Goal: Obtain resource: Download file/media

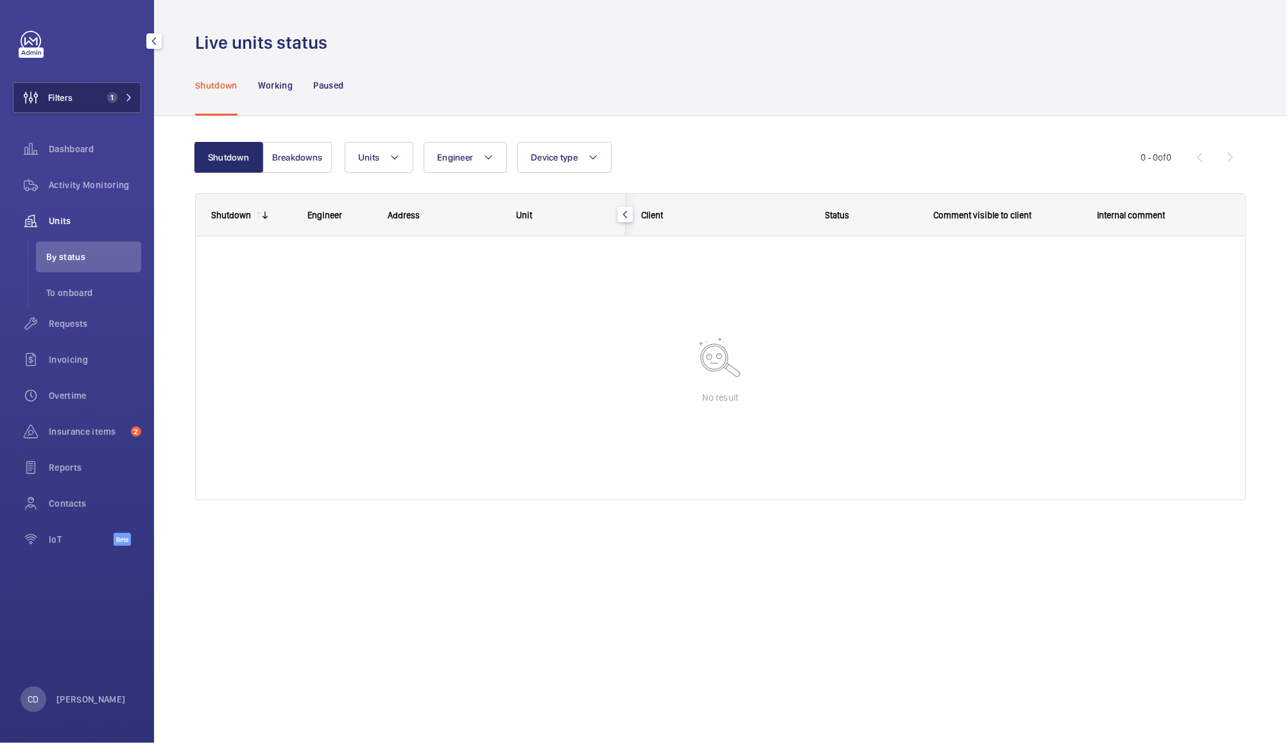
click at [115, 105] on button "Filters 1" at bounding box center [77, 97] width 128 height 31
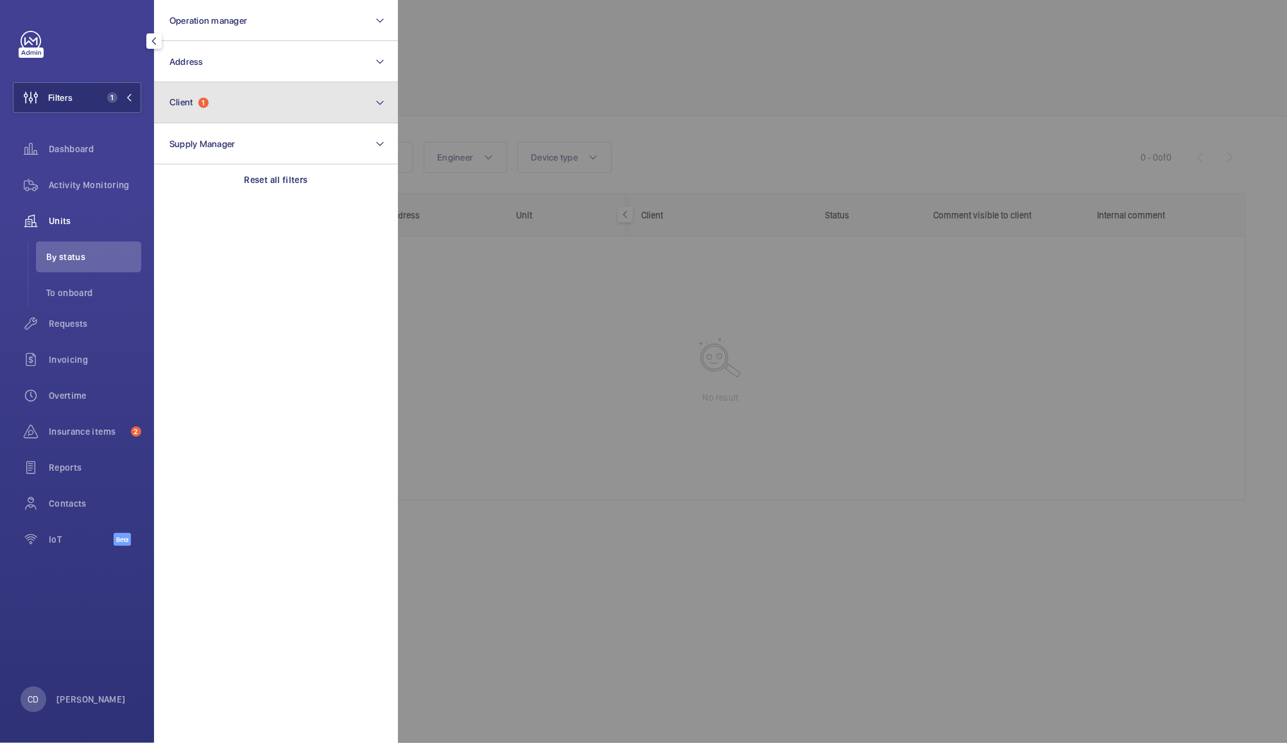
click at [279, 113] on button "Client 1" at bounding box center [276, 102] width 244 height 41
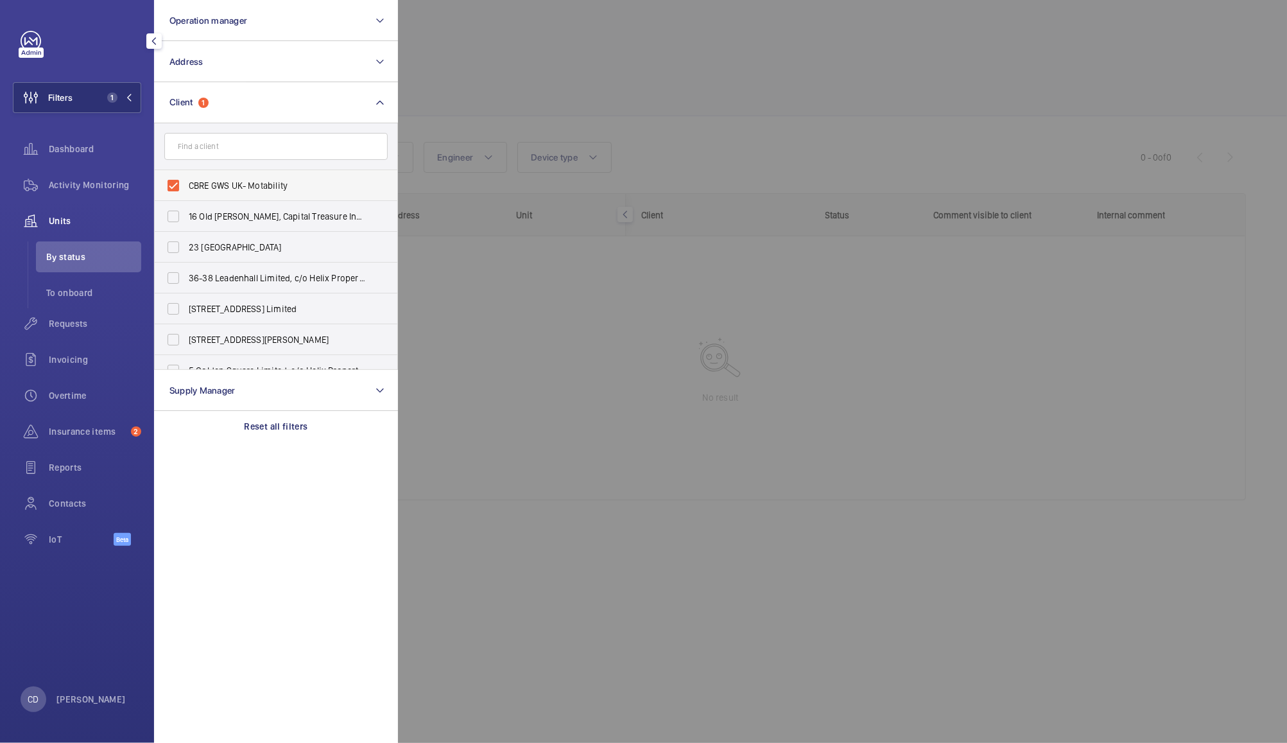
click at [284, 188] on span "CBRE GWS UK- Motability" at bounding box center [277, 185] width 177 height 13
click at [186, 188] on input "CBRE GWS UK- Motability" at bounding box center [174, 186] width 26 height 26
checkbox input "false"
click at [344, 21] on button "Operation manager" at bounding box center [276, 20] width 244 height 41
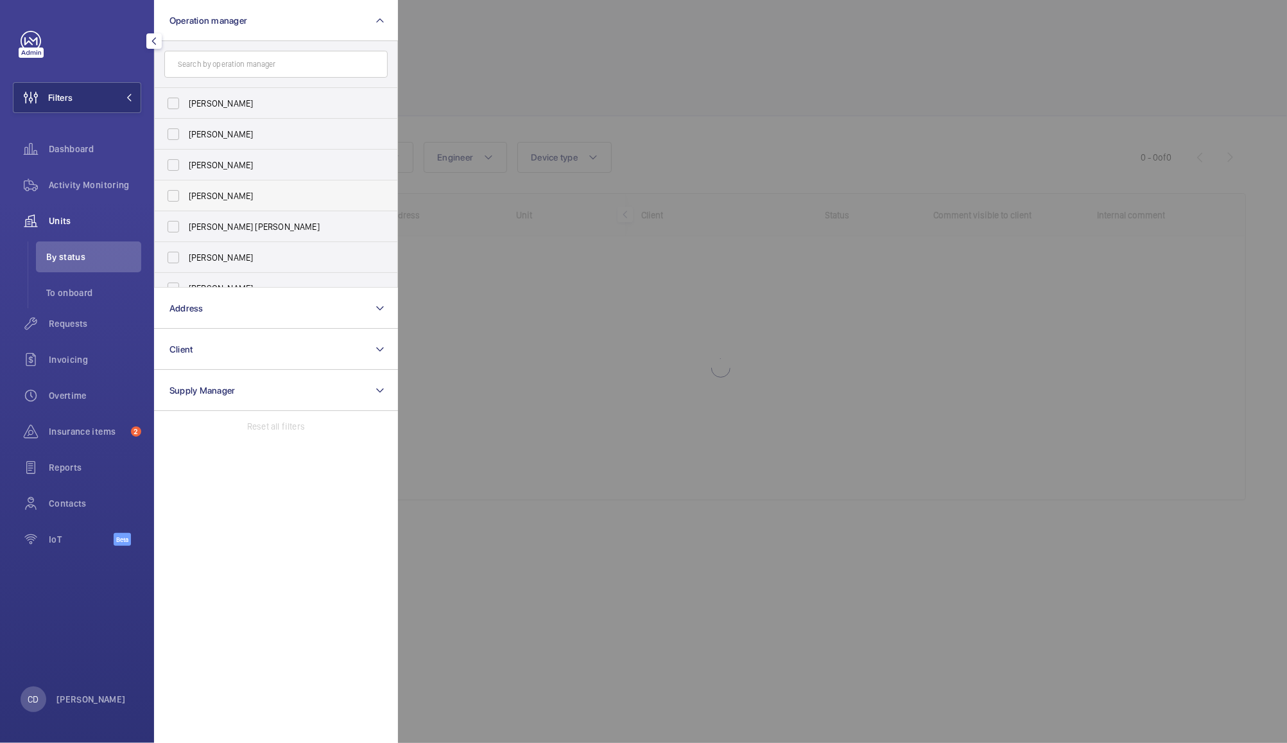
click at [247, 195] on span "[PERSON_NAME]" at bounding box center [277, 195] width 177 height 13
click at [186, 195] on input "[PERSON_NAME]" at bounding box center [174, 196] width 26 height 26
checkbox input "true"
click at [530, 51] on div at bounding box center [1041, 371] width 1287 height 743
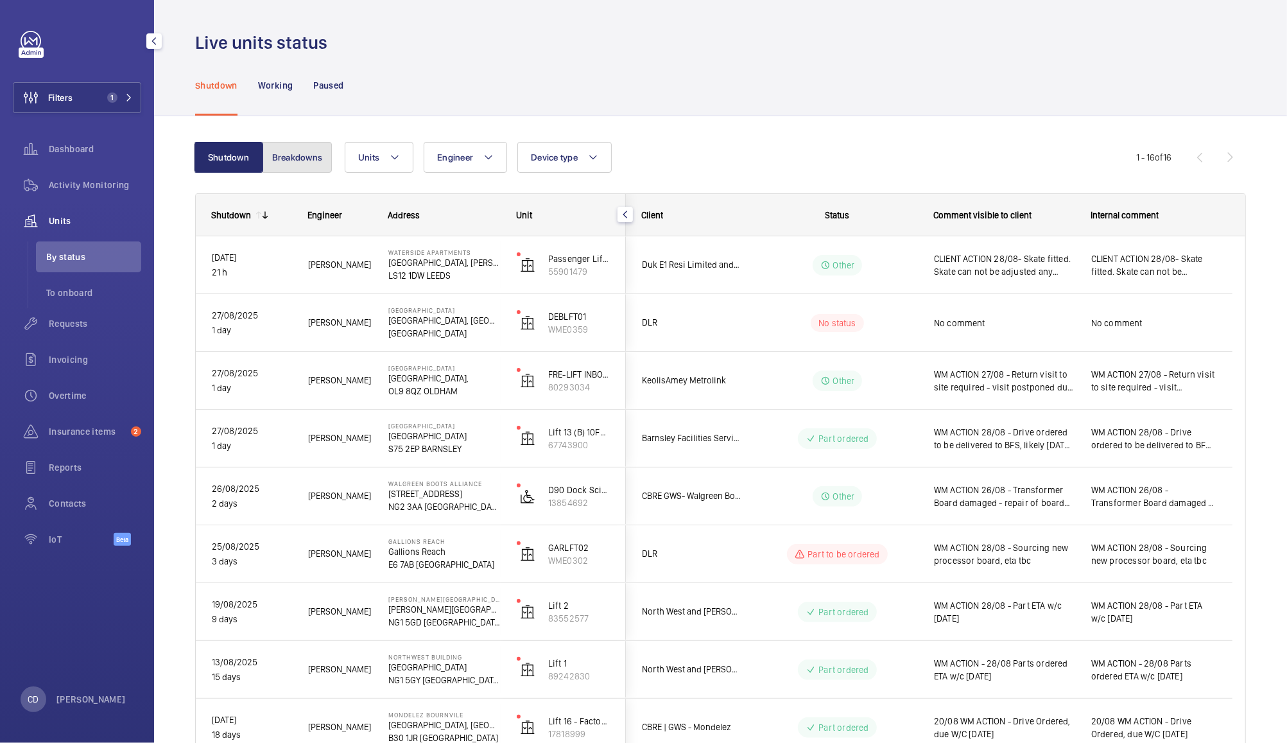
click at [308, 161] on button "Breakdowns" at bounding box center [297, 157] width 69 height 31
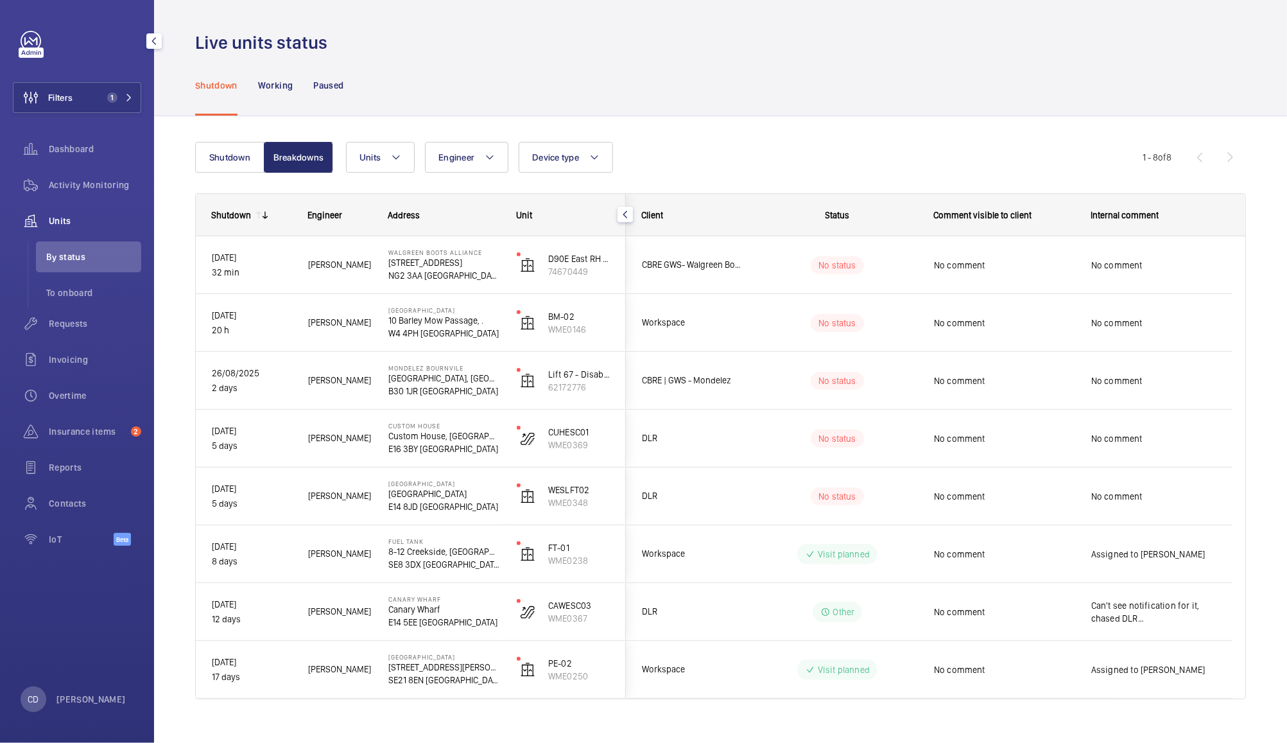
click at [685, 269] on span "CBRE GWS- Walgreen Boots Alliance" at bounding box center [691, 264] width 99 height 15
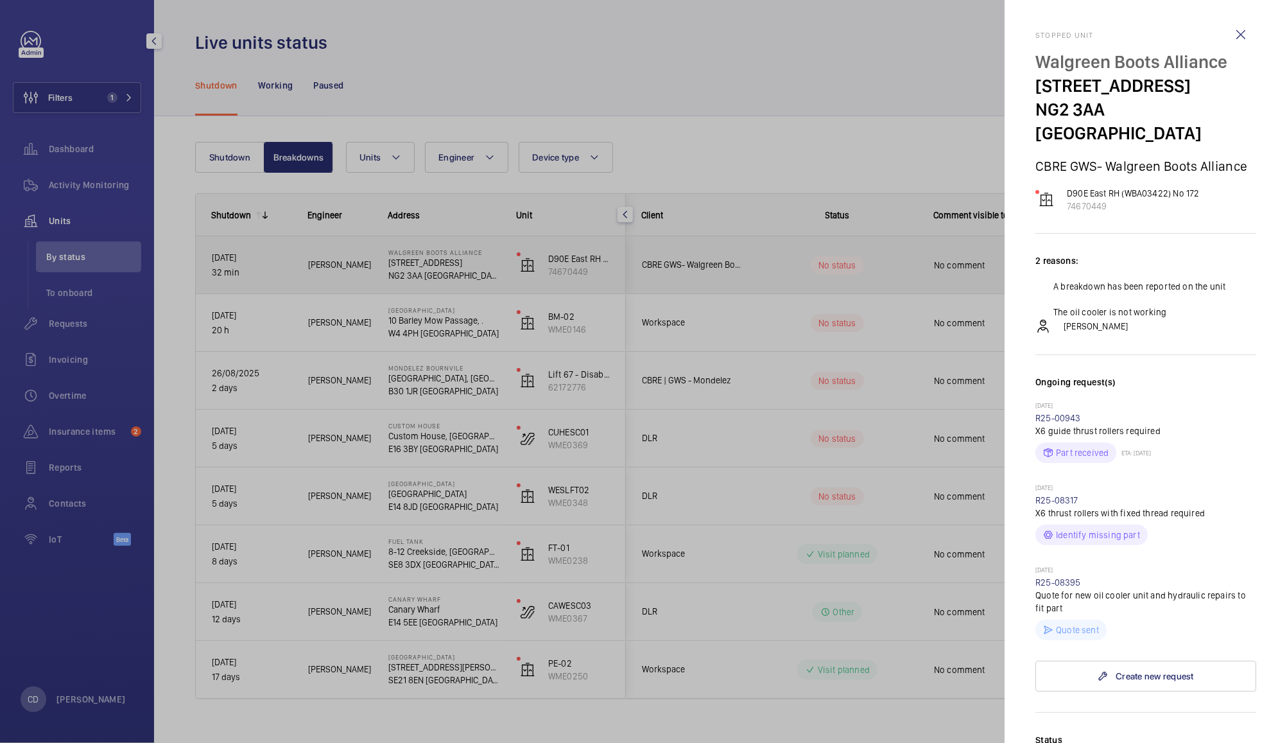
click at [596, 390] on div at bounding box center [643, 371] width 1287 height 743
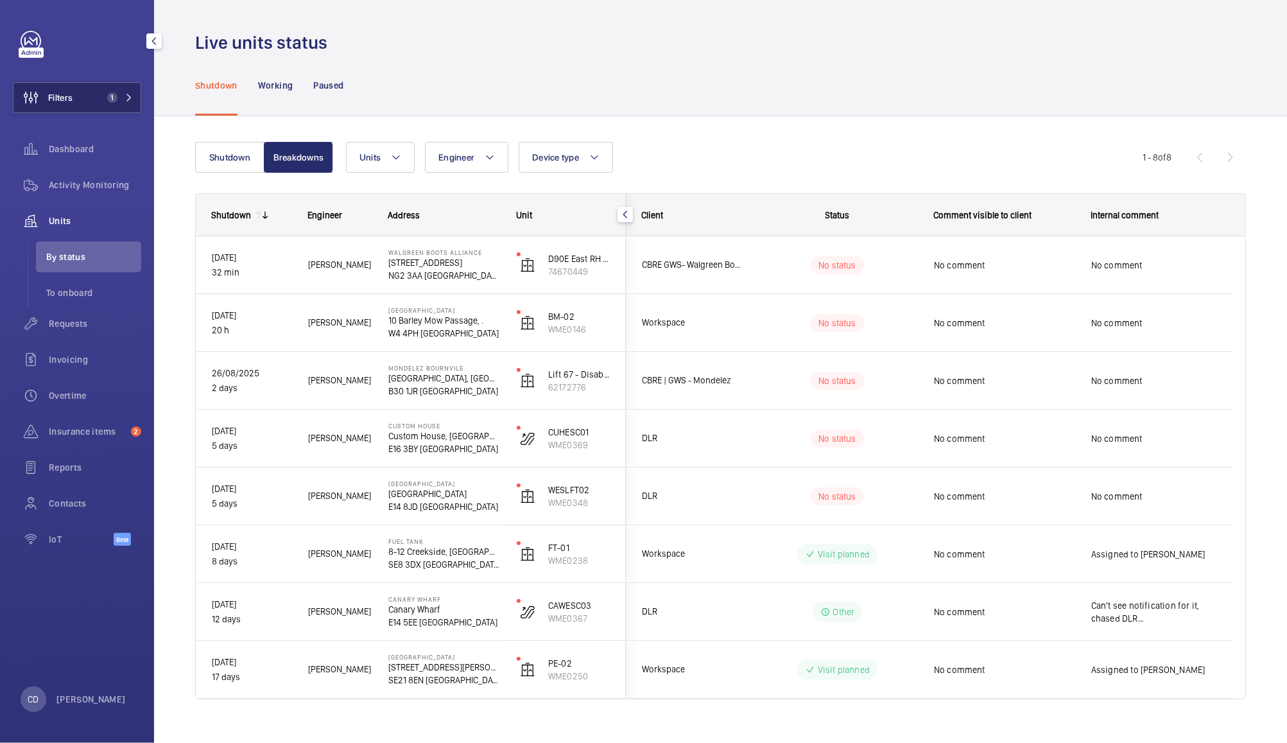
click at [90, 107] on button "Filters 1" at bounding box center [77, 97] width 128 height 31
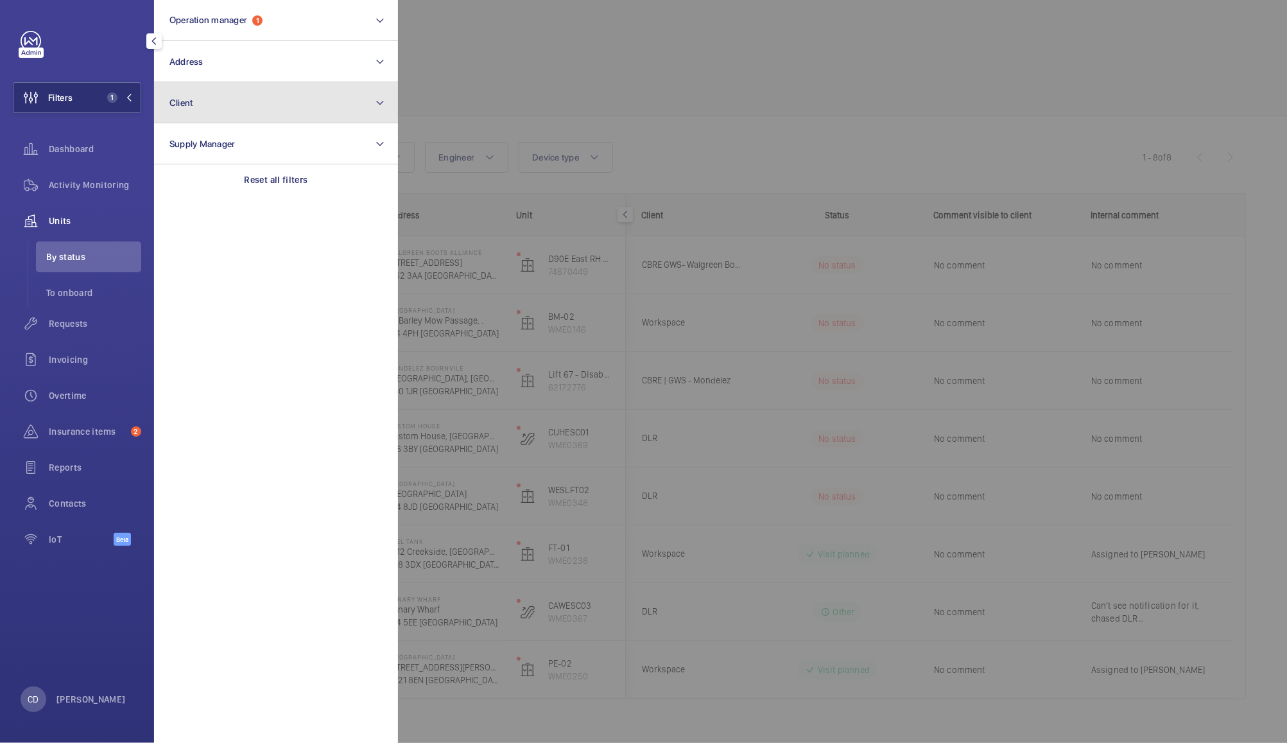
click at [254, 116] on button "Client" at bounding box center [276, 102] width 244 height 41
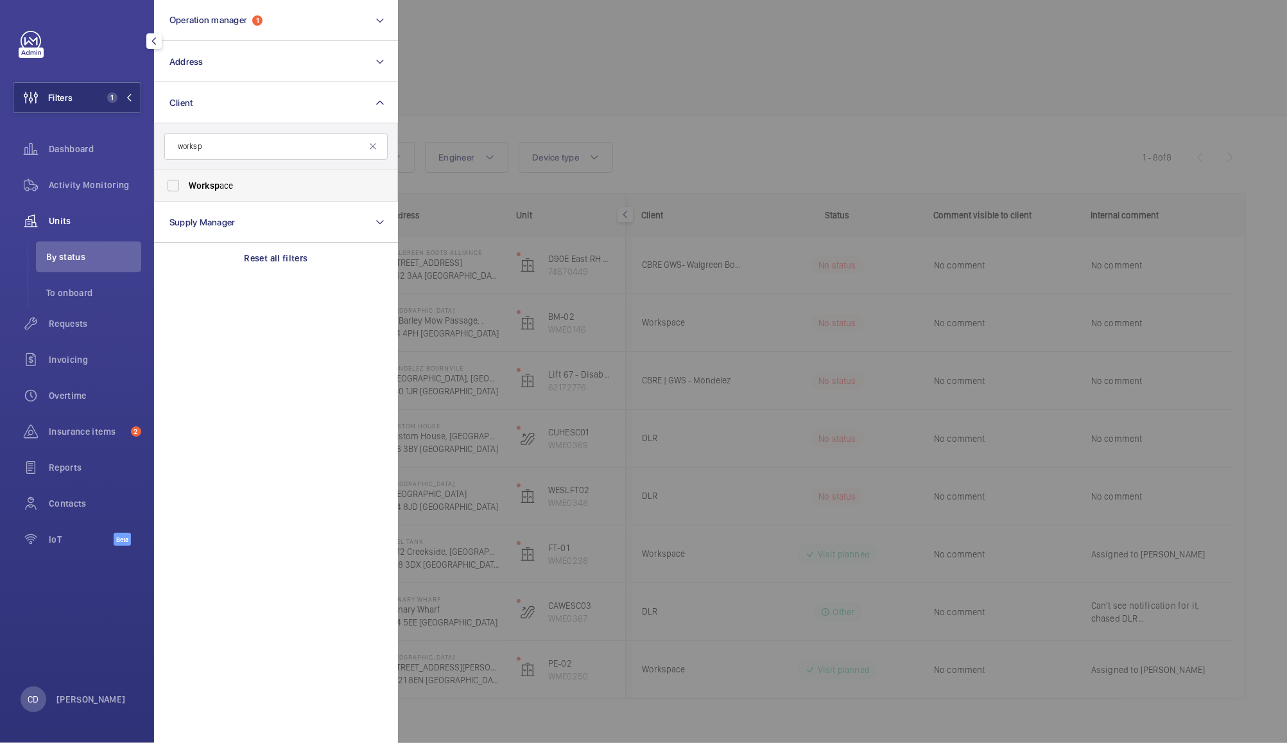
type input "worksp"
click at [214, 187] on span "Worksp" at bounding box center [204, 185] width 31 height 10
click at [186, 187] on input "Worksp ace" at bounding box center [174, 186] width 26 height 26
checkbox input "true"
click at [533, 46] on div at bounding box center [1041, 371] width 1287 height 743
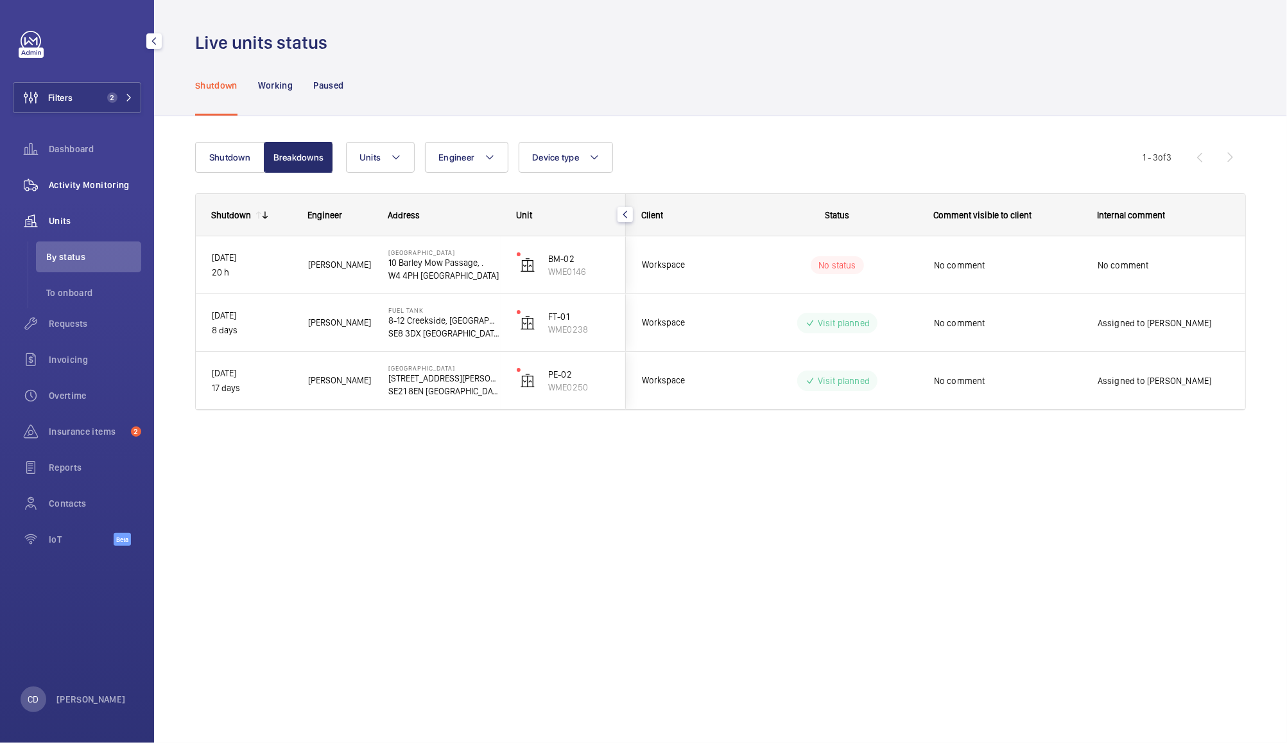
click at [100, 191] on span "Activity Monitoring" at bounding box center [95, 184] width 92 height 13
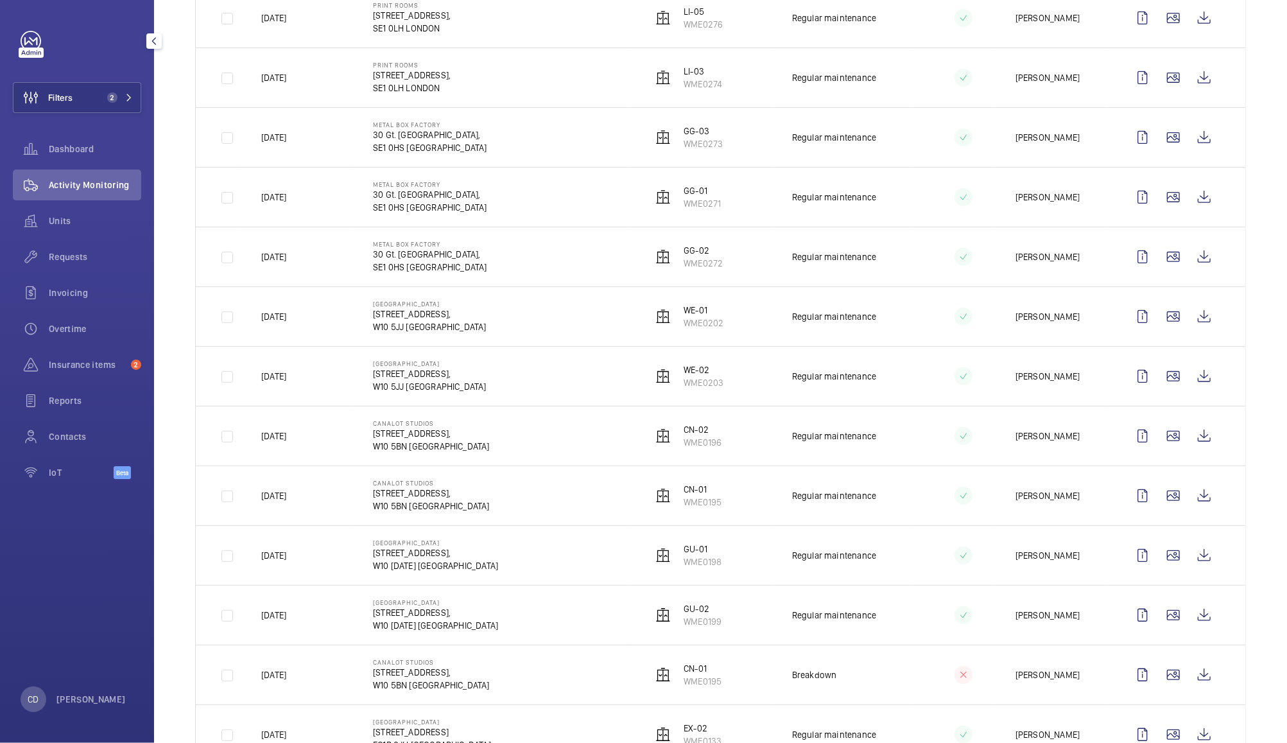
scroll to position [274, 0]
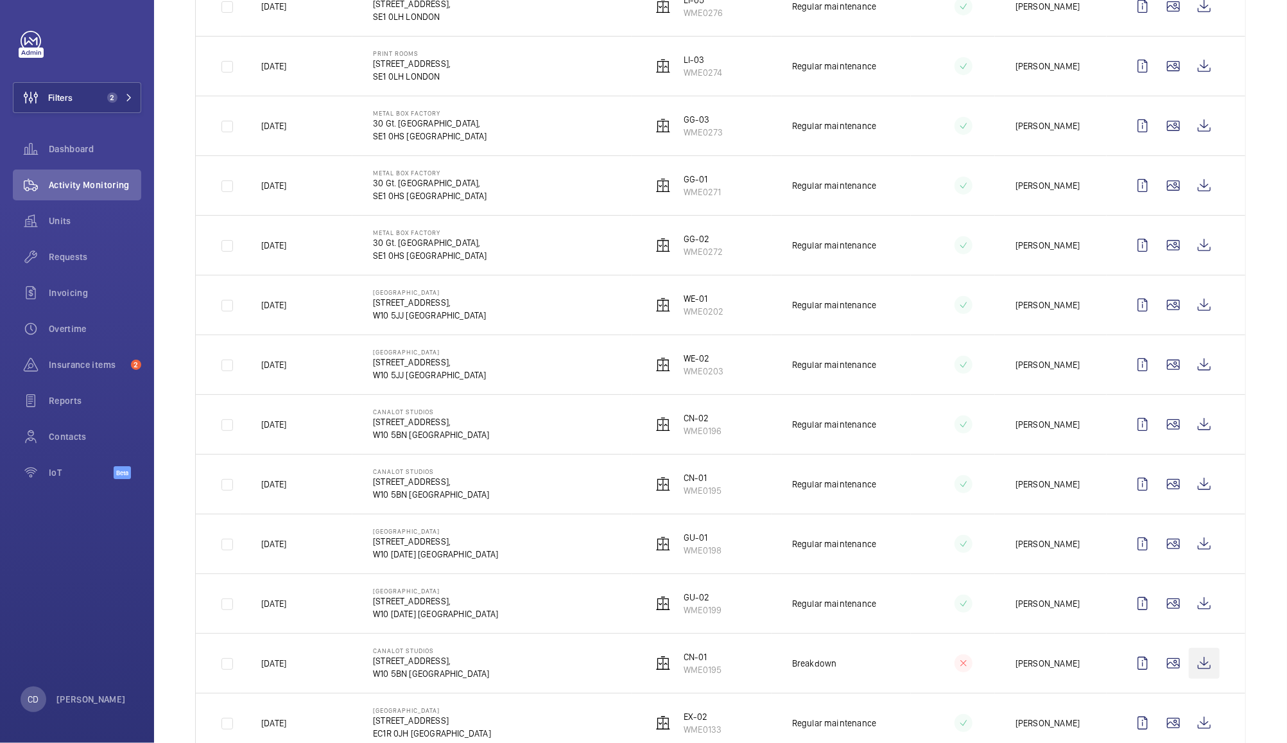
click at [1201, 671] on wm-front-icon-button at bounding box center [1204, 663] width 31 height 31
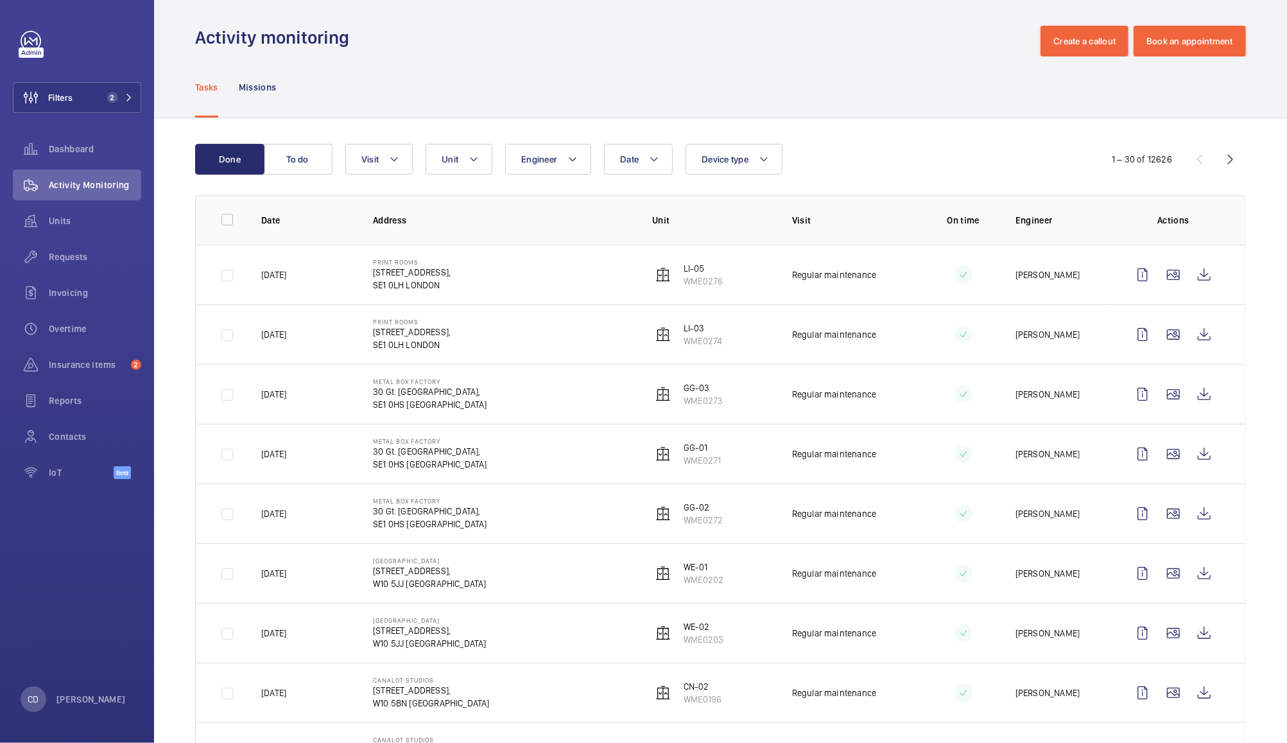
scroll to position [4, 0]
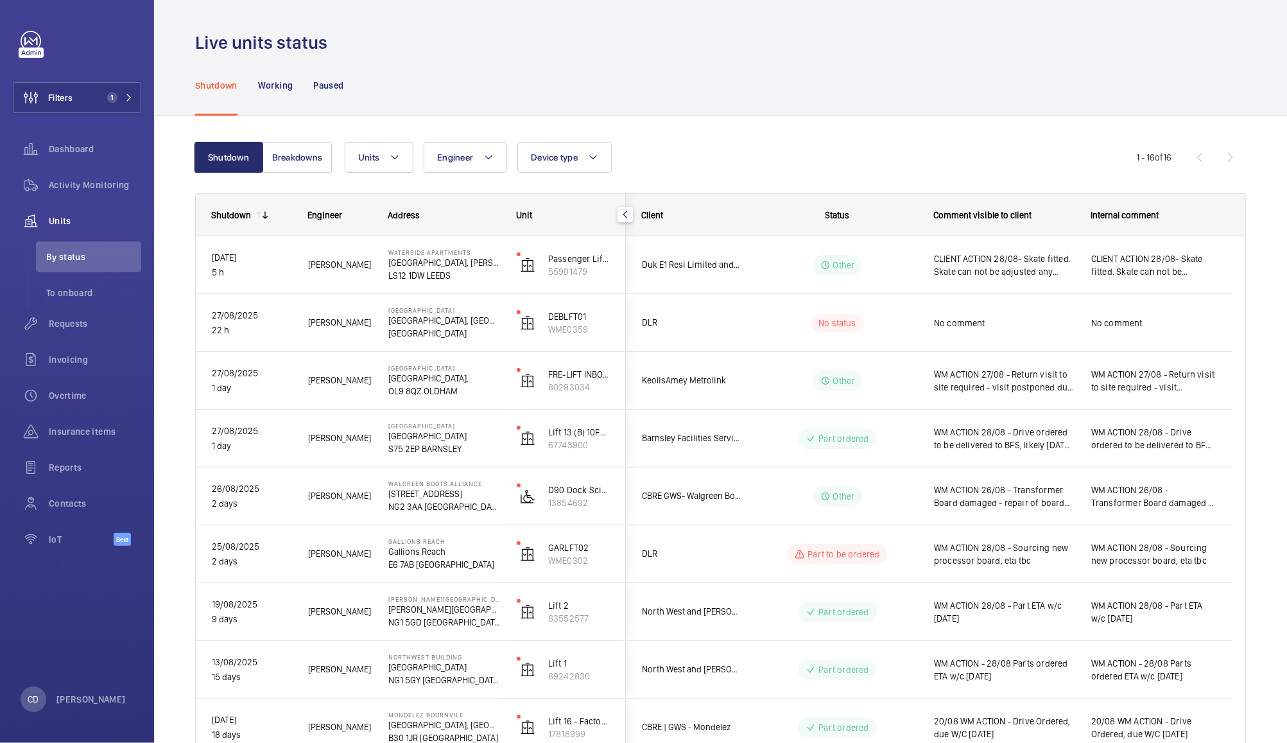
scroll to position [423, 0]
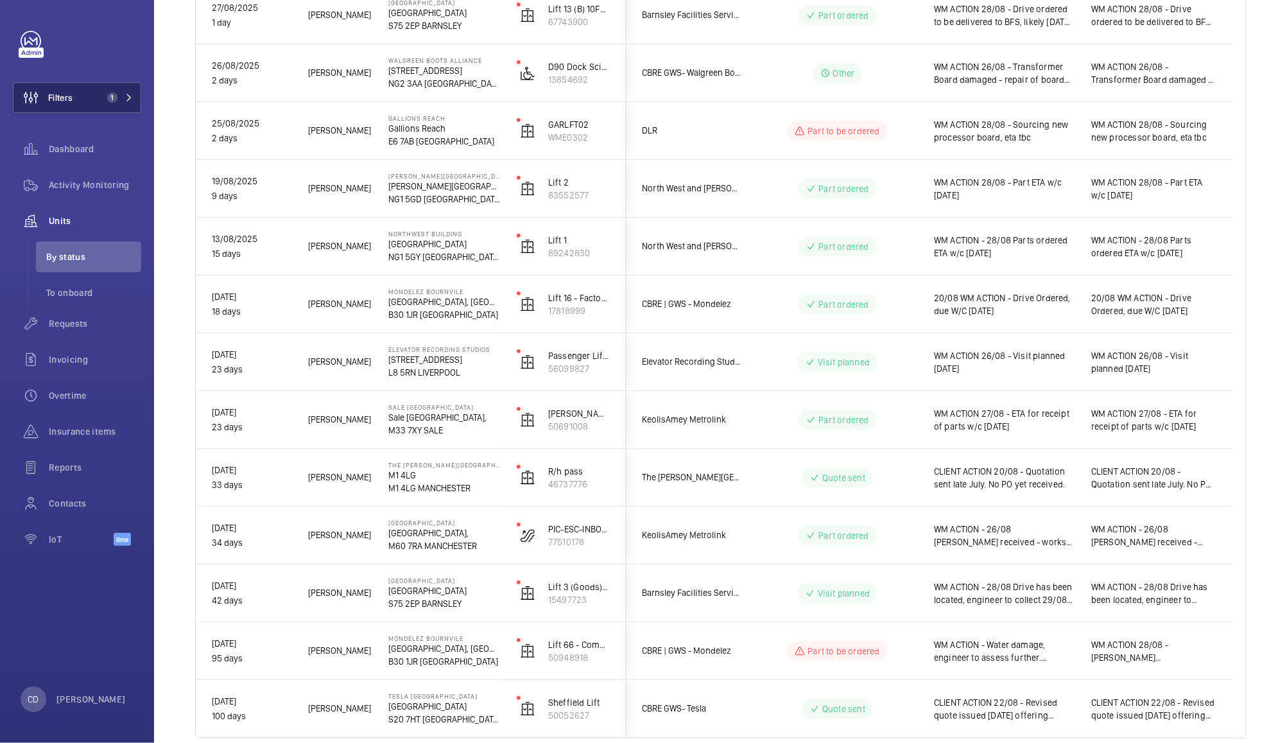
click at [100, 100] on button "Filters 1" at bounding box center [77, 97] width 128 height 31
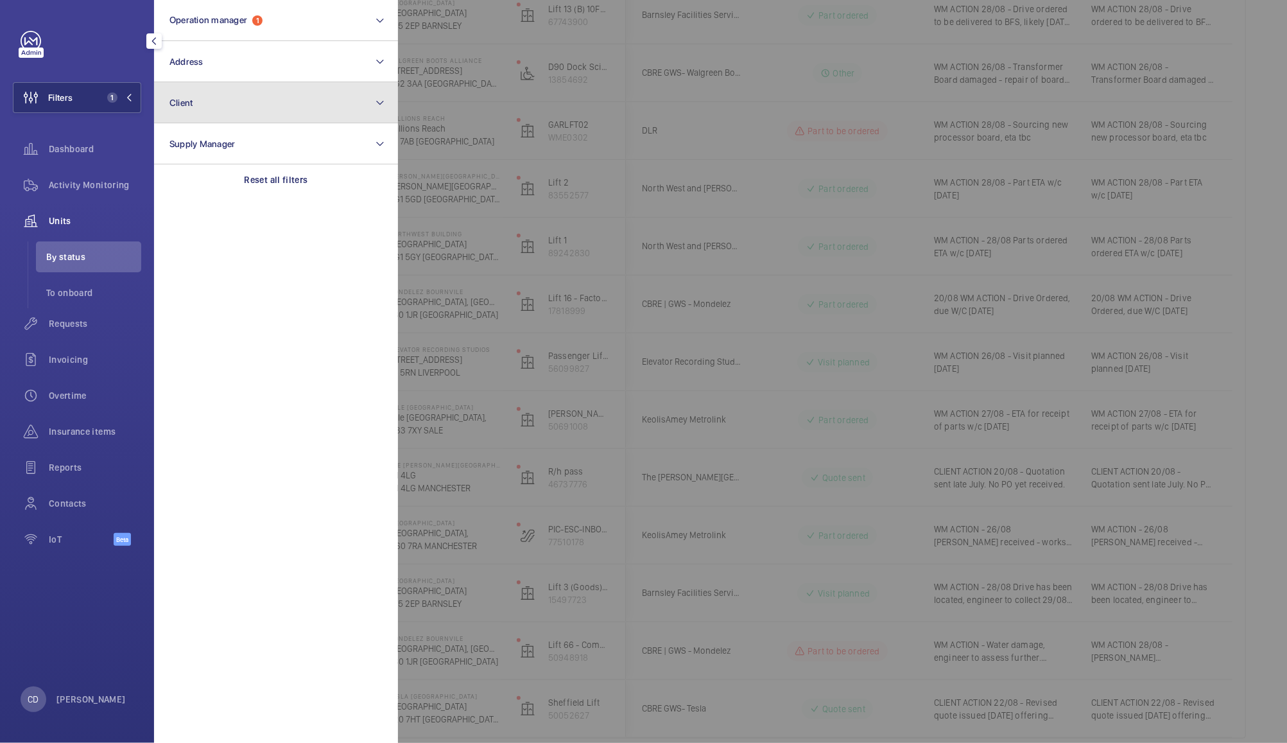
click at [248, 103] on button "Client" at bounding box center [276, 102] width 244 height 41
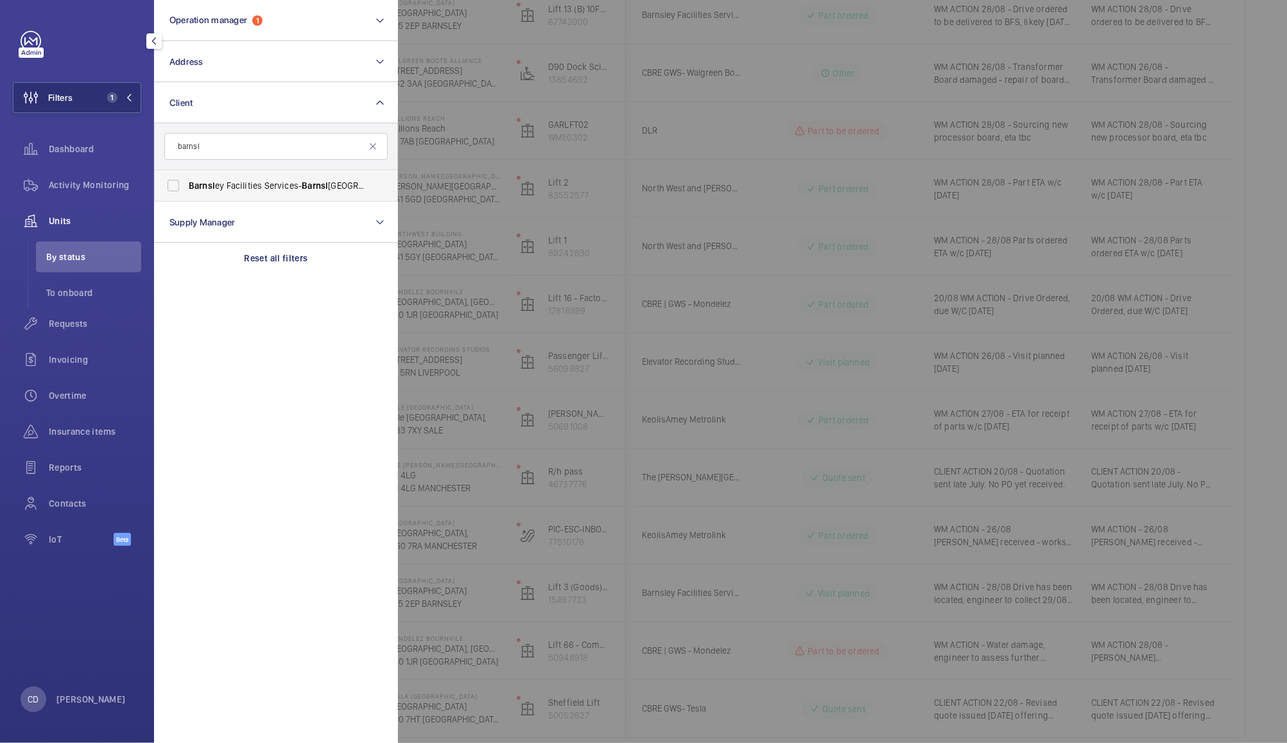
type input "barnsl"
click at [282, 190] on span "Barnsl ey Facilities Services- Barnsl ey Hospital" at bounding box center [277, 185] width 177 height 13
click at [186, 190] on input "Barnsl ey Facilities Services- Barnsl ey Hospital" at bounding box center [174, 186] width 26 height 26
checkbox input "true"
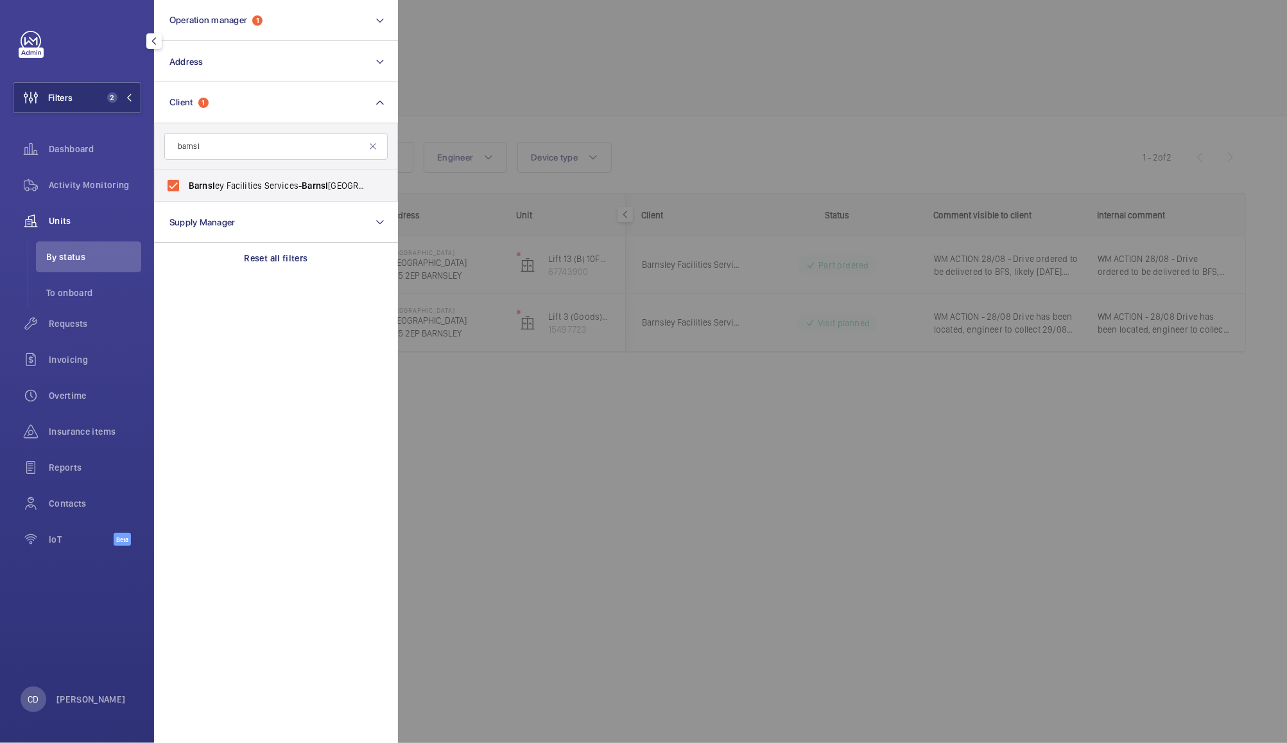
click at [974, 469] on div at bounding box center [1041, 371] width 1287 height 743
